Goal: Task Accomplishment & Management: Use online tool/utility

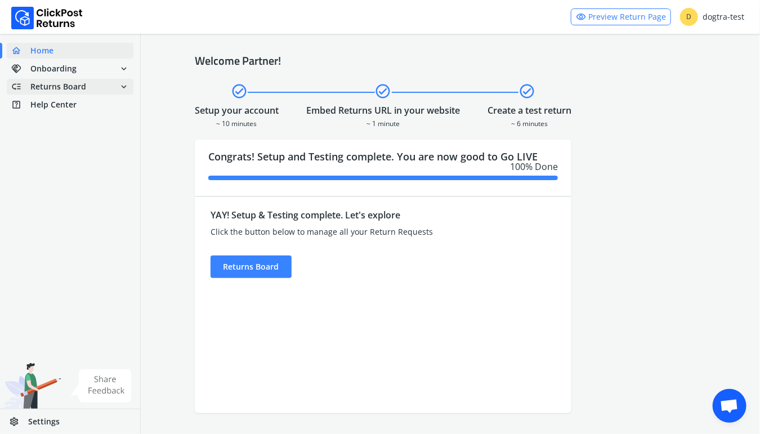
click at [56, 88] on span "Returns Board" at bounding box center [58, 86] width 56 height 11
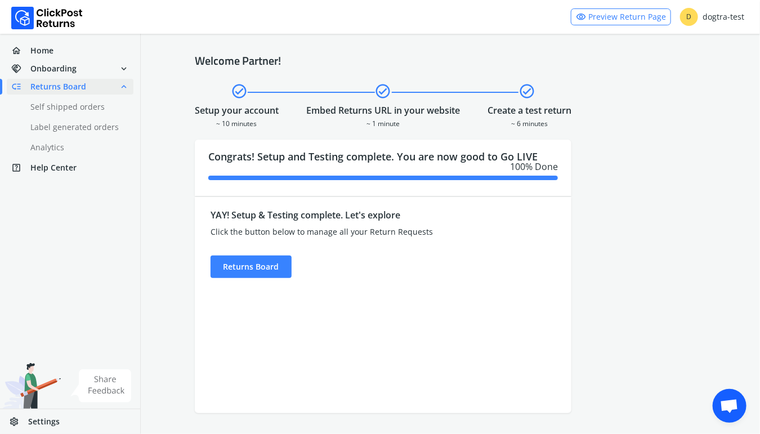
click at [56, 88] on span "Returns Board" at bounding box center [58, 86] width 56 height 11
click at [54, 105] on link "done Self shipped orders" at bounding box center [77, 107] width 140 height 16
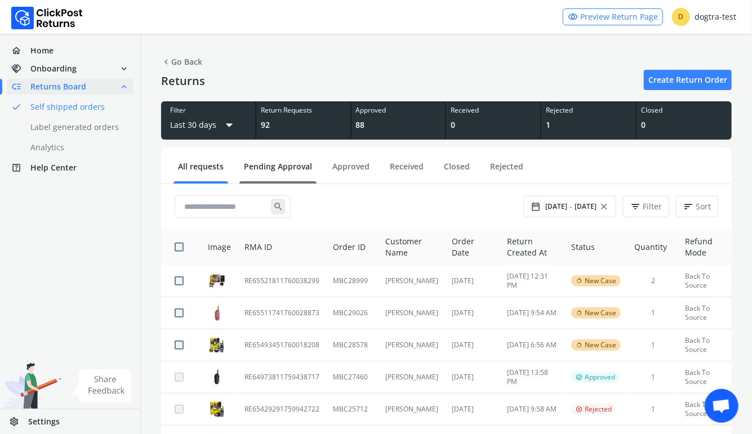
click at [274, 165] on link "Pending Approval" at bounding box center [277, 171] width 77 height 20
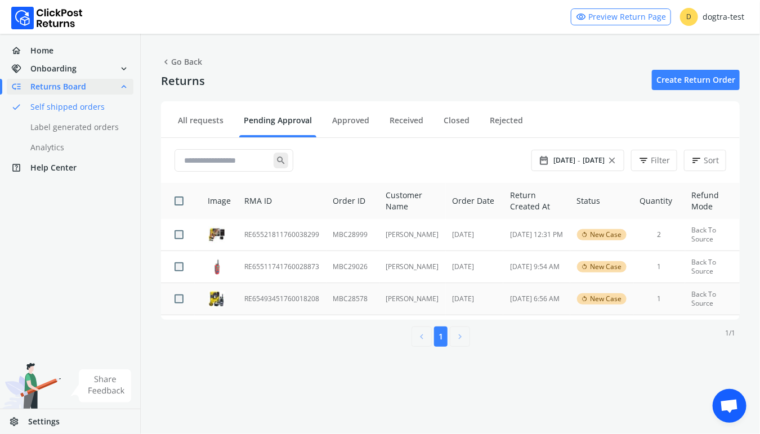
click at [279, 299] on td "RE65493451760018208" at bounding box center [282, 299] width 88 height 32
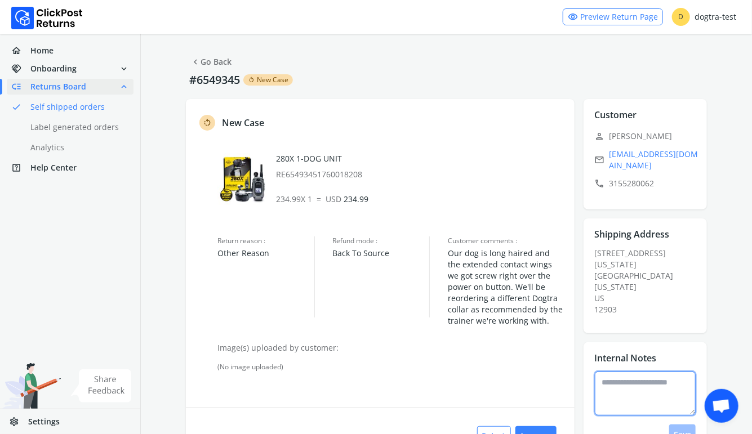
click at [623, 372] on textarea at bounding box center [645, 394] width 101 height 44
type textarea "*"
type textarea "**********"
click at [676, 425] on button "Save" at bounding box center [682, 435] width 26 height 20
click at [536, 425] on button "Approve" at bounding box center [535, 436] width 41 height 20
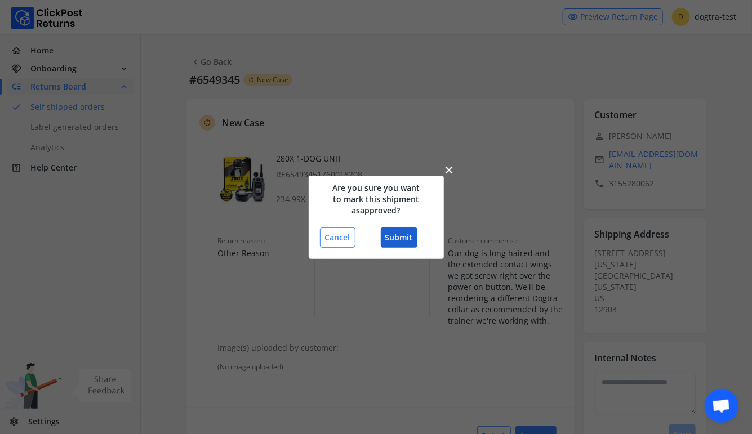
click at [403, 234] on button "Submit" at bounding box center [399, 238] width 37 height 20
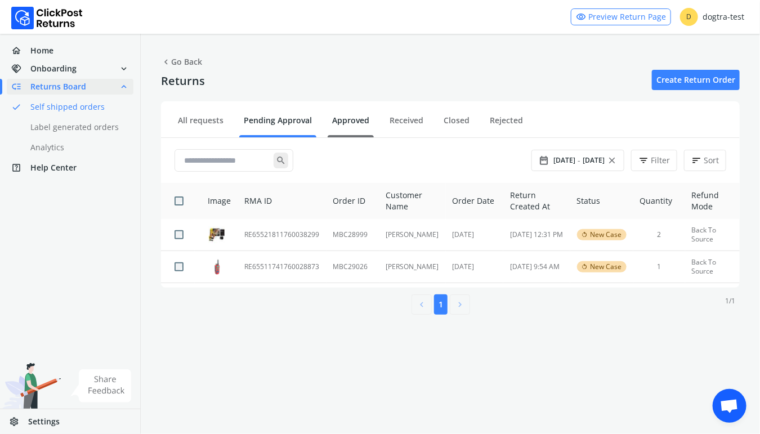
click at [344, 118] on link "Approved" at bounding box center [351, 125] width 46 height 20
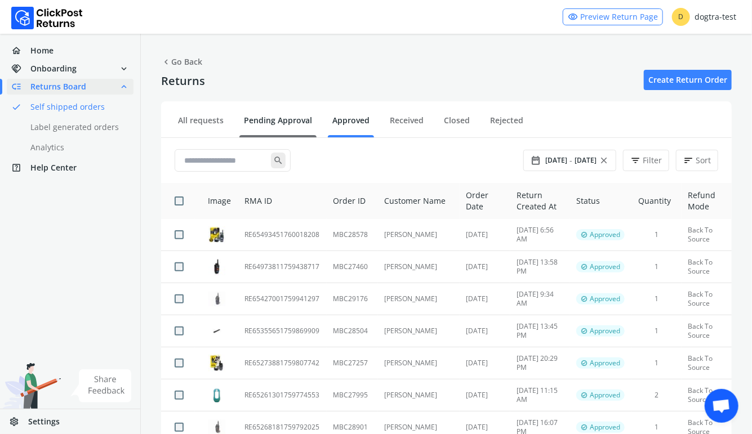
click at [277, 121] on link "Pending Approval" at bounding box center [277, 125] width 77 height 20
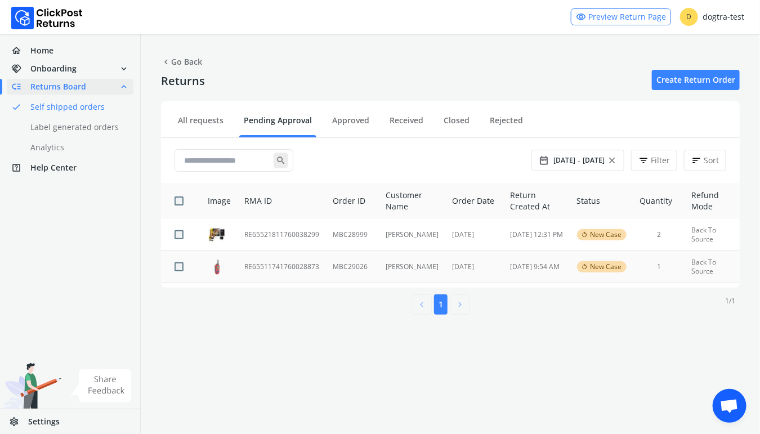
click at [273, 261] on td "RE65511741760028873" at bounding box center [282, 267] width 88 height 32
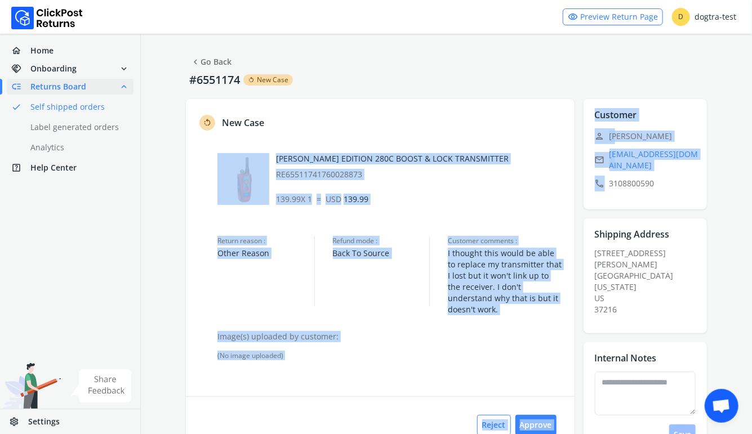
drag, startPoint x: 219, startPoint y: 142, endPoint x: 663, endPoint y: 186, distance: 446.5
click at [663, 186] on div "rotate_left New Case [PERSON_NAME] EDITION 280C BOOST & LOCK TRANSMITTER RE6551…" at bounding box center [446, 307] width 521 height 416
copy div "[PERSON_NAME] EDITION 280C BOOST & LOCK TRANSMITTER RE65511741760028873 139.99 …"
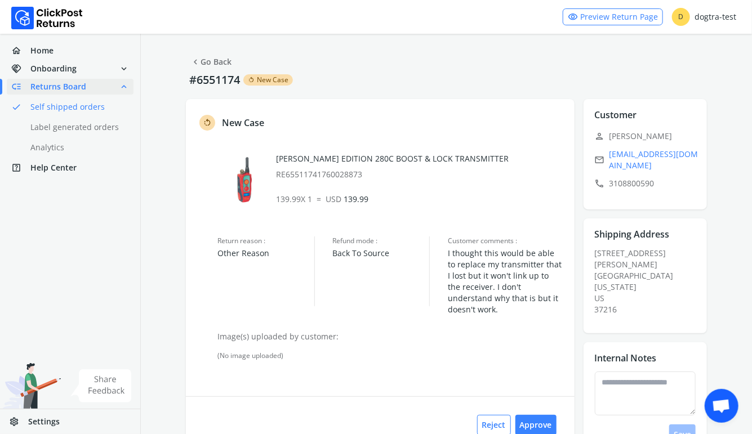
click at [378, 100] on div "rotate_left New Case [PERSON_NAME] EDITION 280C BOOST & LOCK TRANSMITTER RE6551…" at bounding box center [380, 276] width 389 height 354
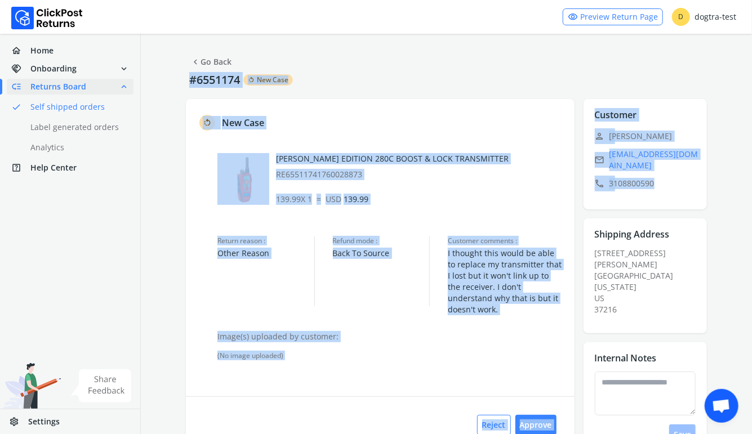
drag, startPoint x: 189, startPoint y: 75, endPoint x: 709, endPoint y: 209, distance: 536.7
click at [709, 209] on div "chevron_left Go Back #6551174 rotate_left New Case rotate_left New Case [PERSON…" at bounding box center [446, 284] width 611 height 500
copy div "#6551174 rotate_left New Case rotate_left New Case [PERSON_NAME] EDITION 280C B…"
click at [212, 62] on link "chevron_left Go Back" at bounding box center [210, 62] width 41 height 16
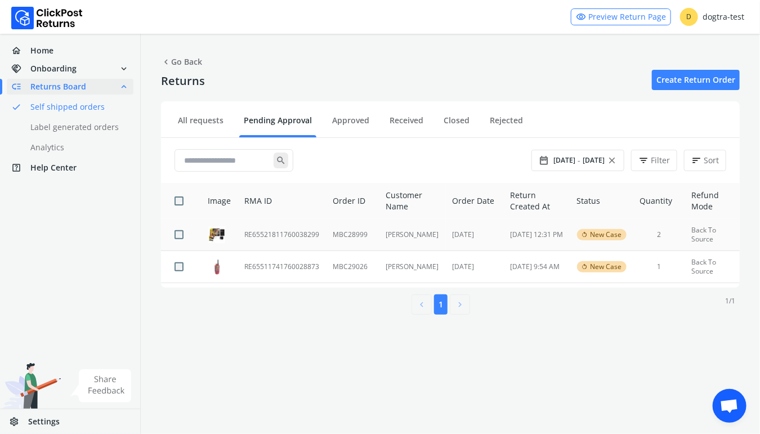
click at [271, 230] on td "RE65521811760038299" at bounding box center [282, 235] width 88 height 32
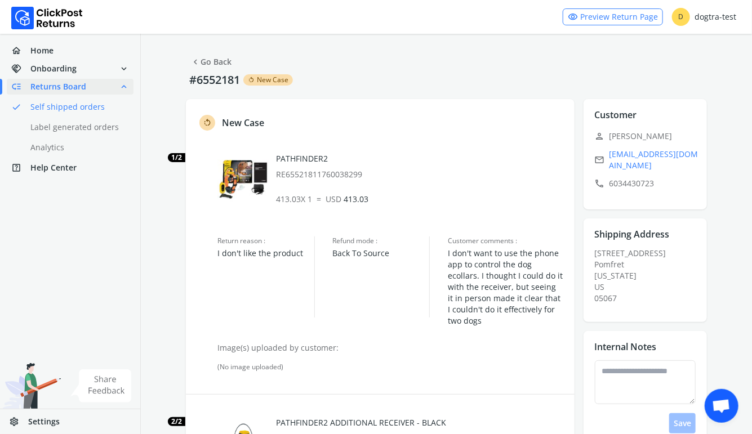
drag, startPoint x: 186, startPoint y: 57, endPoint x: 385, endPoint y: 72, distance: 199.9
click at [454, 104] on div "chevron_left Go Back #6552181 rotate_left New Case rotate_left New Case 1/2 PAT…" at bounding box center [446, 392] width 611 height 717
drag, startPoint x: 170, startPoint y: 55, endPoint x: 676, endPoint y: 252, distance: 543.1
click at [676, 252] on div "chevron_left Go Back #6552181 rotate_left New Case rotate_left New Case 1/2 PAT…" at bounding box center [446, 392] width 611 height 717
copy div "chevron_left Go Back #6552181 rotate_left New Case rotate_left New Case 1/2 PAT…"
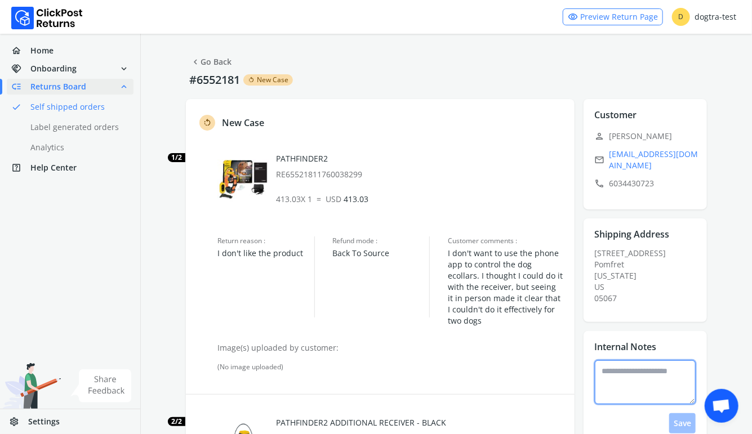
click at [623, 385] on textarea at bounding box center [645, 382] width 101 height 44
type textarea "**********"
click at [683, 425] on button "Save" at bounding box center [682, 423] width 26 height 20
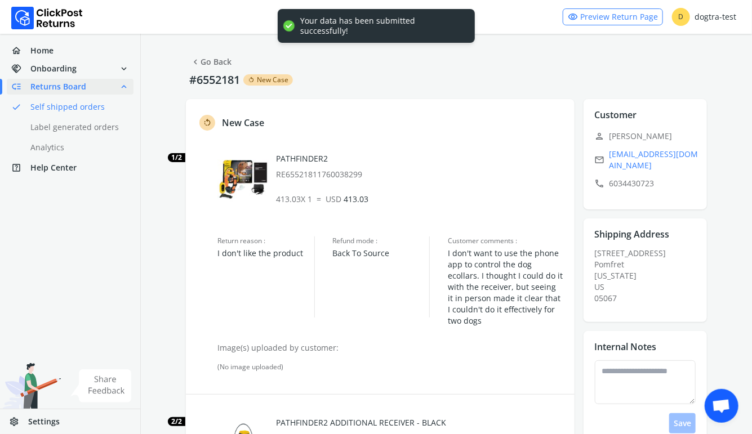
click at [210, 59] on link "chevron_left Go Back" at bounding box center [210, 62] width 41 height 16
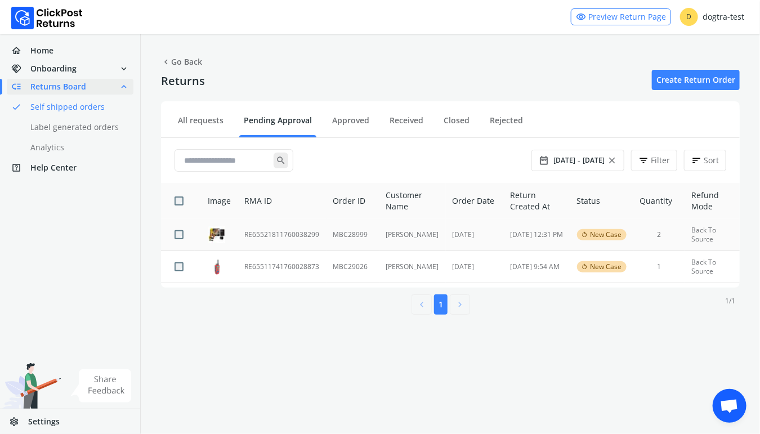
click at [292, 233] on td "RE65521811760038299" at bounding box center [282, 235] width 88 height 32
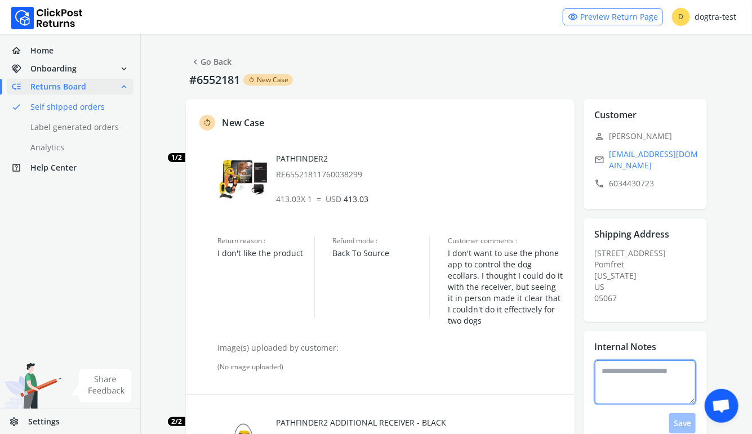
click at [636, 376] on textarea at bounding box center [645, 382] width 101 height 44
click at [217, 61] on link "chevron_left Go Back" at bounding box center [210, 62] width 41 height 16
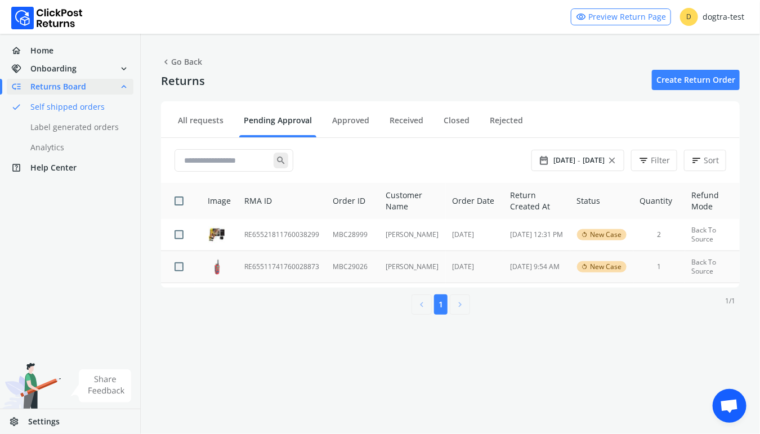
click at [272, 264] on td "RE65511741760028873" at bounding box center [282, 267] width 88 height 32
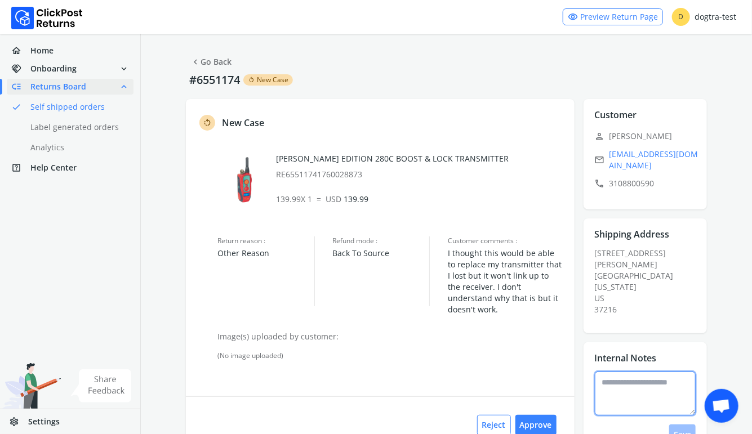
click at [638, 376] on textarea at bounding box center [645, 394] width 101 height 44
type textarea "**********"
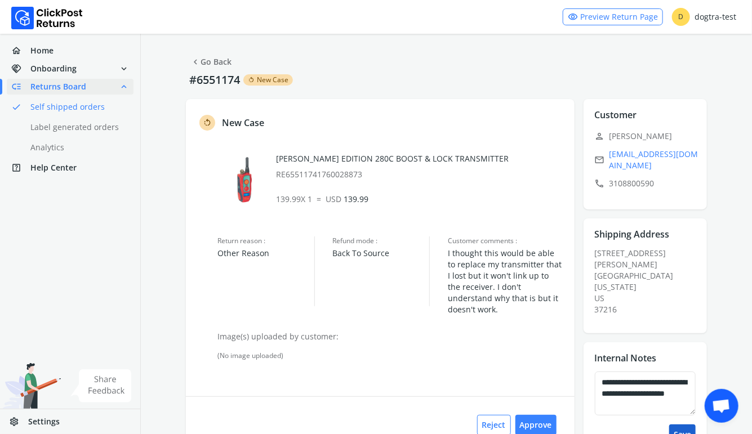
click at [680, 425] on button "Save" at bounding box center [682, 435] width 26 height 20
click at [224, 61] on link "chevron_left Go Back" at bounding box center [210, 62] width 41 height 16
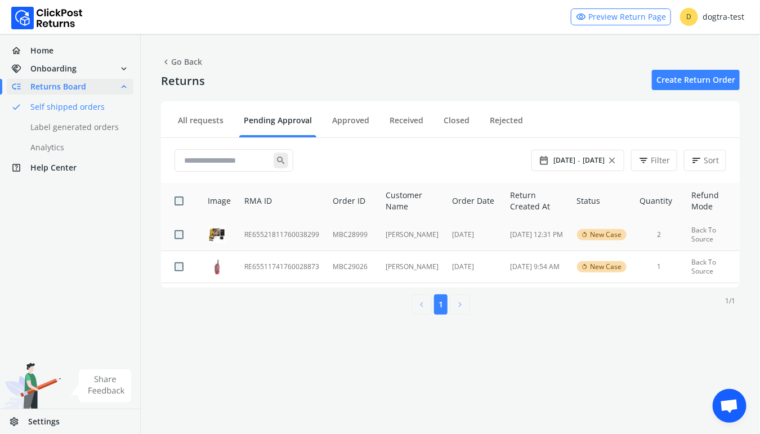
click at [271, 234] on td "RE65521811760038299" at bounding box center [282, 235] width 88 height 32
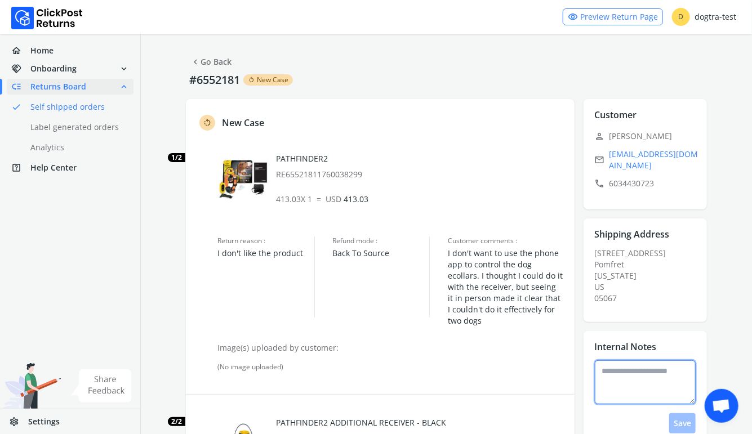
click at [620, 366] on textarea at bounding box center [645, 382] width 101 height 44
type textarea "**********"
click at [680, 418] on button "Save" at bounding box center [682, 423] width 26 height 20
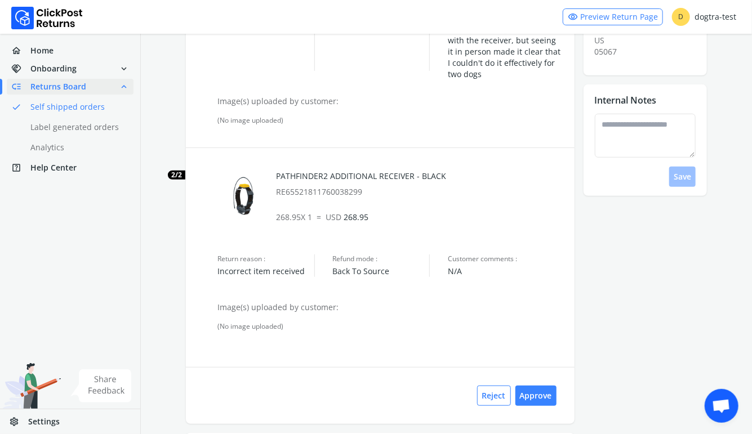
scroll to position [248, 0]
click at [618, 127] on textarea at bounding box center [645, 135] width 101 height 44
click at [539, 393] on button "Approve" at bounding box center [535, 395] width 41 height 20
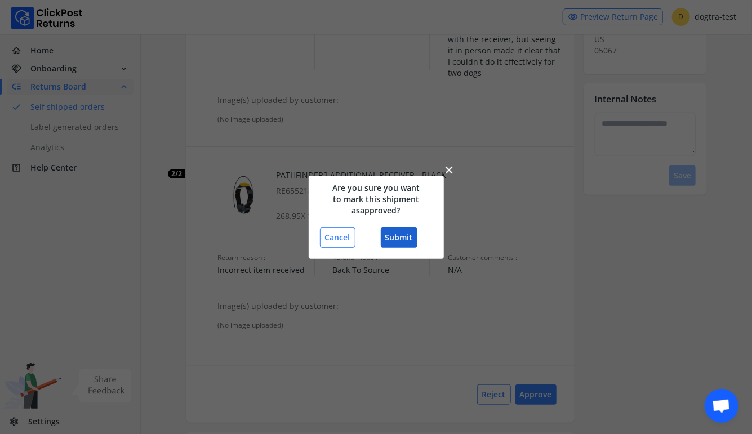
click at [407, 234] on button "Submit" at bounding box center [399, 238] width 37 height 20
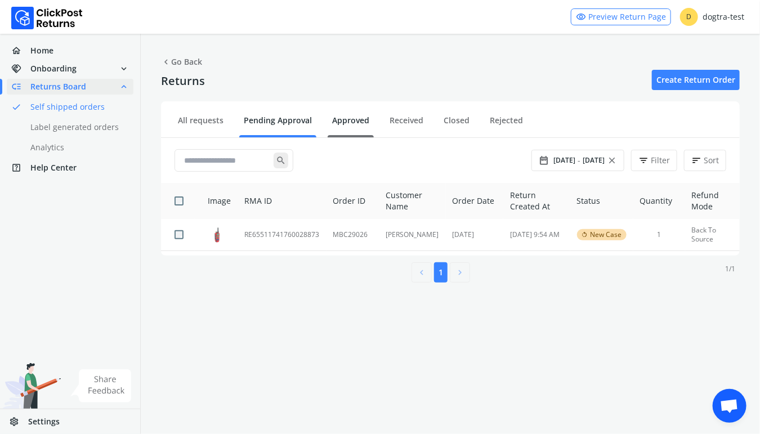
click at [355, 118] on link "Approved" at bounding box center [351, 125] width 46 height 20
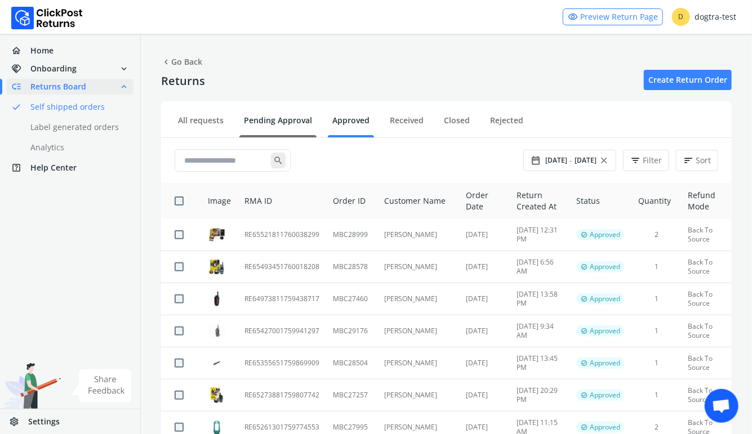
click at [262, 122] on link "Pending Approval" at bounding box center [277, 125] width 77 height 20
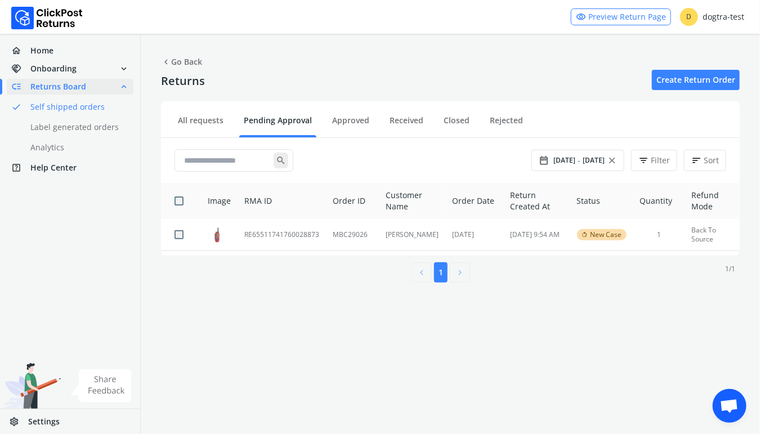
click at [55, 83] on span "Returns Board" at bounding box center [58, 86] width 56 height 11
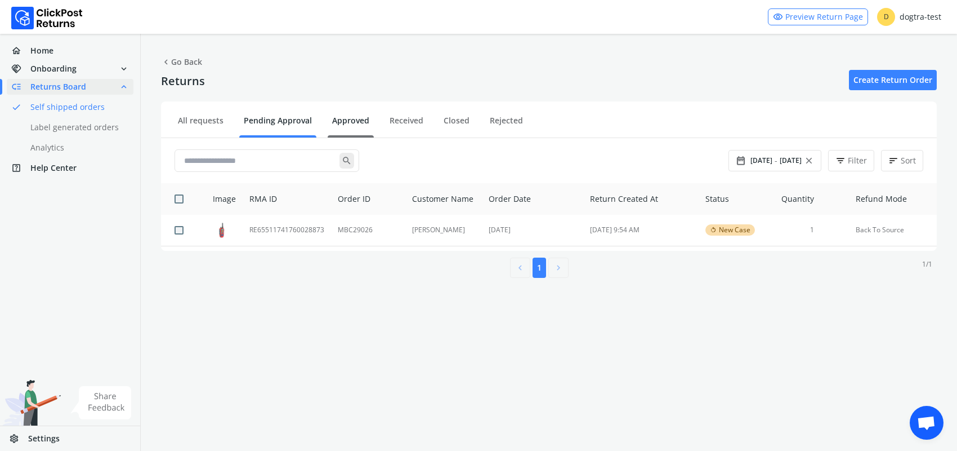
click at [342, 119] on link "Approved" at bounding box center [351, 125] width 46 height 20
